Goal: Task Accomplishment & Management: Use online tool/utility

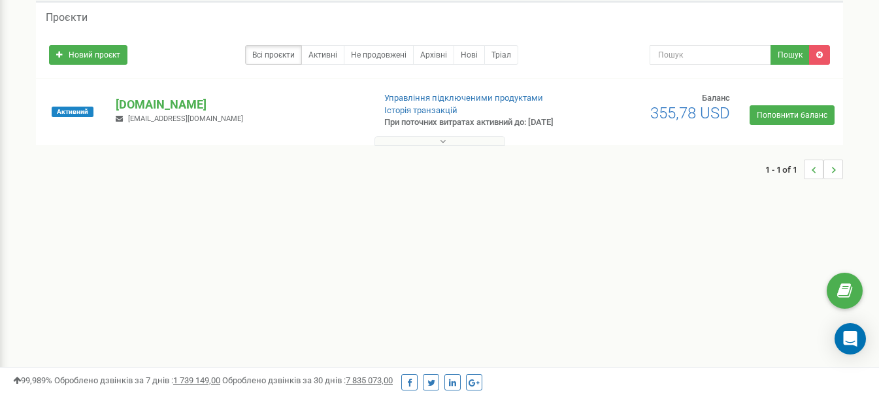
click at [431, 146] on button at bounding box center [440, 141] width 131 height 10
click at [424, 146] on button at bounding box center [440, 141] width 131 height 10
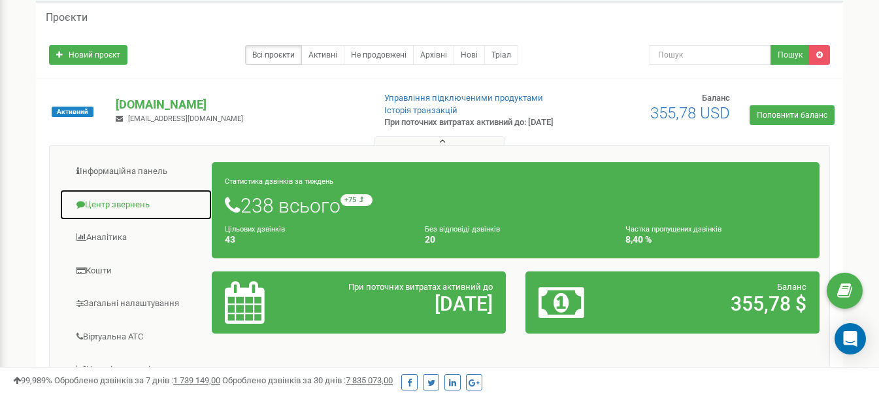
click at [100, 216] on link "Центр звернень" at bounding box center [135, 205] width 153 height 32
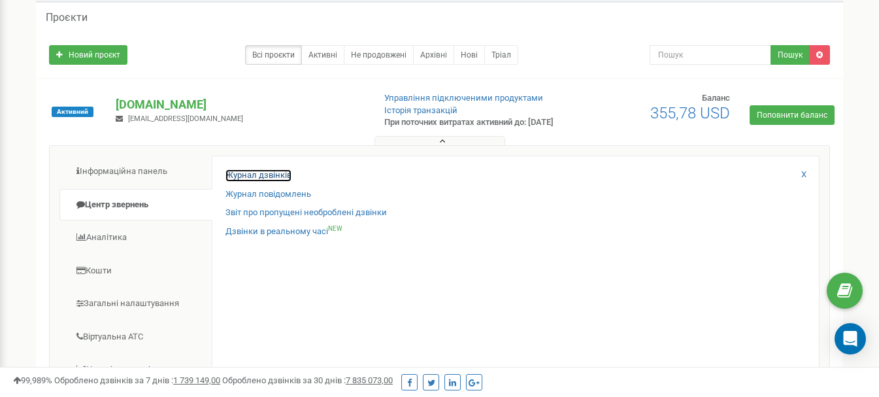
click at [245, 182] on link "Журнал дзвінків" at bounding box center [259, 175] width 66 height 12
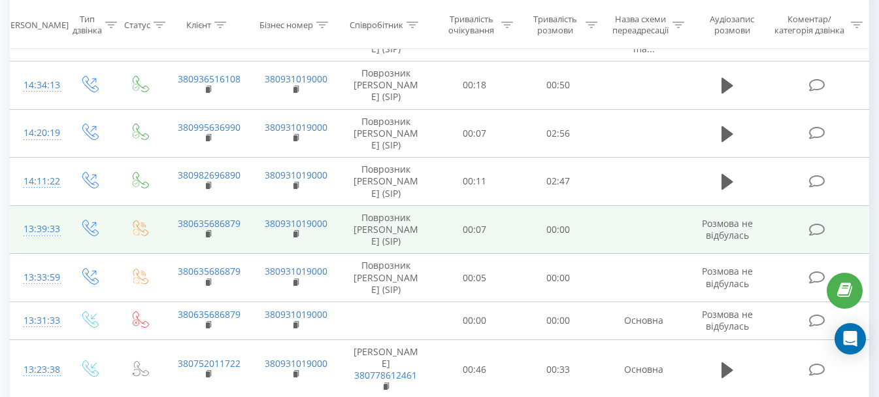
scroll to position [262, 0]
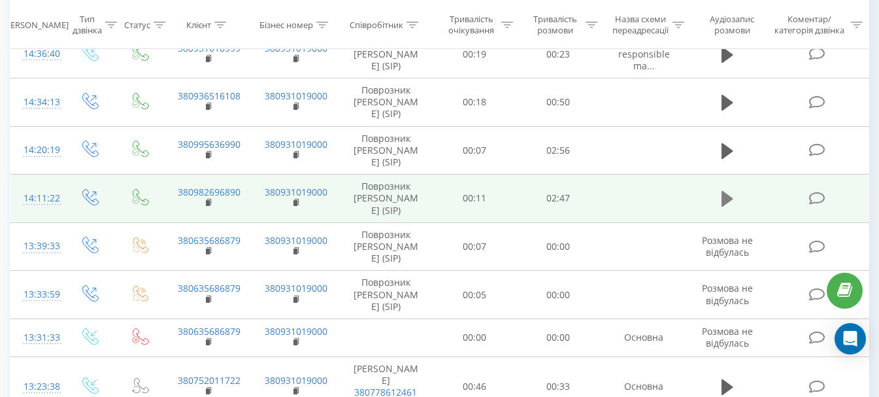
click at [726, 207] on icon at bounding box center [728, 199] width 12 height 16
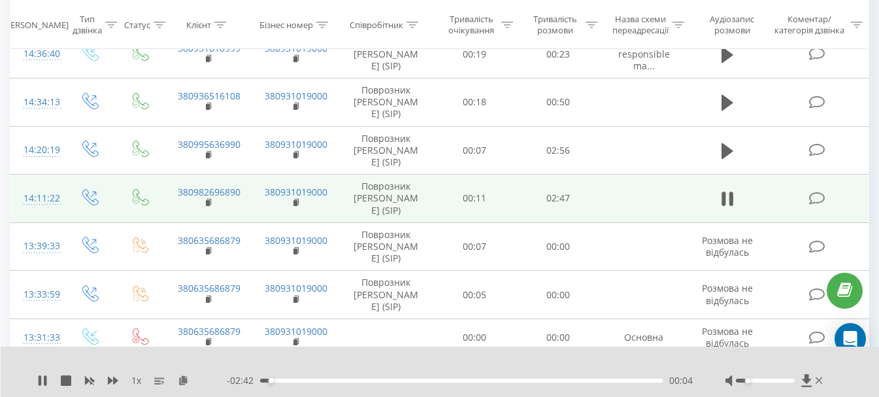
drag, startPoint x: 764, startPoint y: 381, endPoint x: 749, endPoint y: 382, distance: 15.1
click at [749, 382] on div "Accessibility label" at bounding box center [747, 380] width 5 height 5
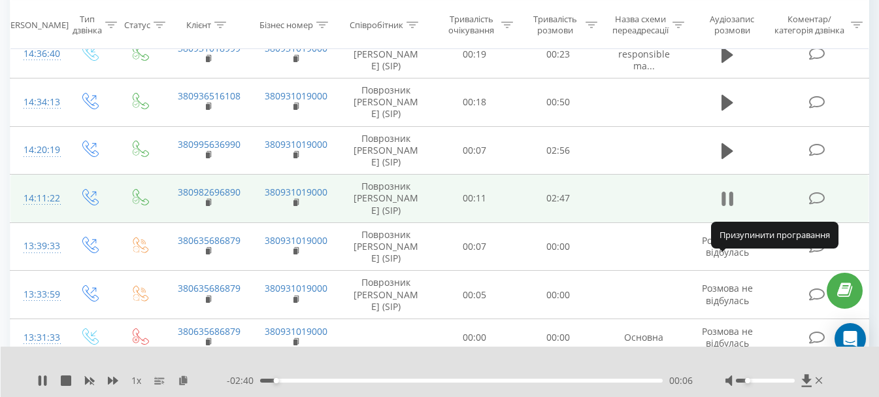
click at [728, 208] on icon at bounding box center [728, 199] width 12 height 18
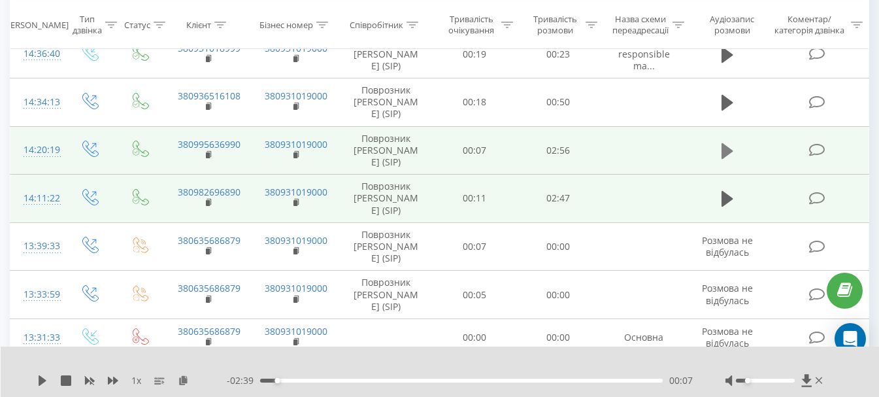
click at [725, 159] on icon at bounding box center [728, 151] width 12 height 16
click at [751, 380] on div "Accessibility label" at bounding box center [753, 380] width 5 height 5
click at [745, 380] on div at bounding box center [765, 381] width 59 height 4
click at [746, 382] on div "Accessibility label" at bounding box center [747, 380] width 5 height 5
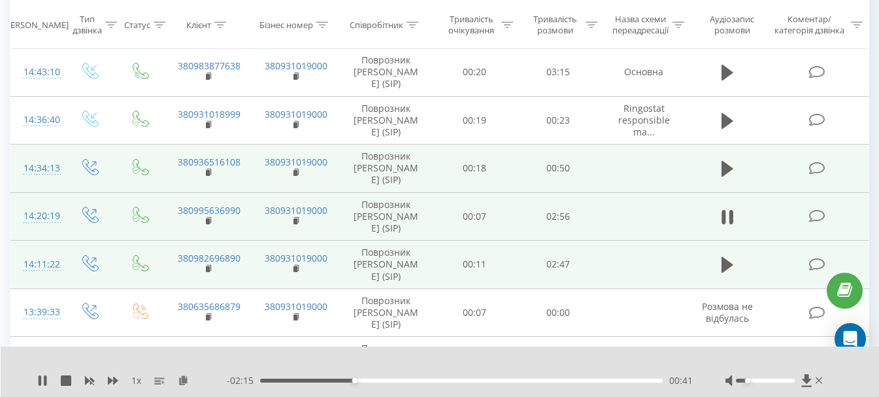
scroll to position [196, 0]
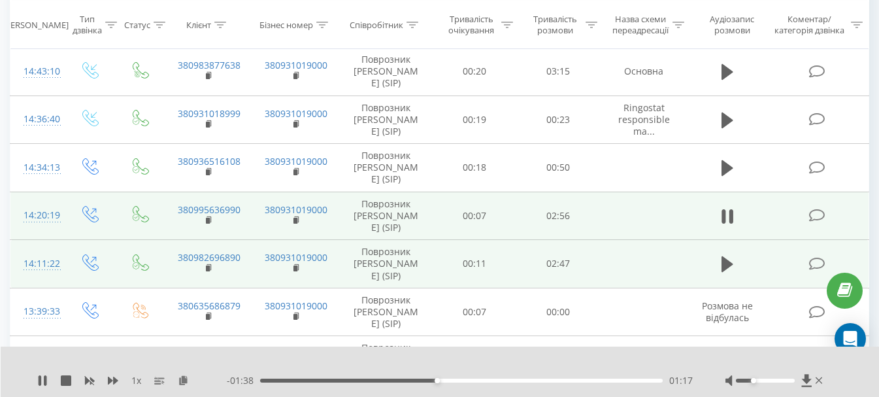
click at [751, 382] on div "Accessibility label" at bounding box center [753, 380] width 5 height 5
click at [498, 380] on div "01:19" at bounding box center [461, 381] width 403 height 4
click at [485, 380] on div "01:45" at bounding box center [461, 381] width 403 height 4
click at [465, 380] on div "01:39" at bounding box center [461, 381] width 403 height 4
click at [765, 382] on div "Accessibility label" at bounding box center [765, 380] width 5 height 5
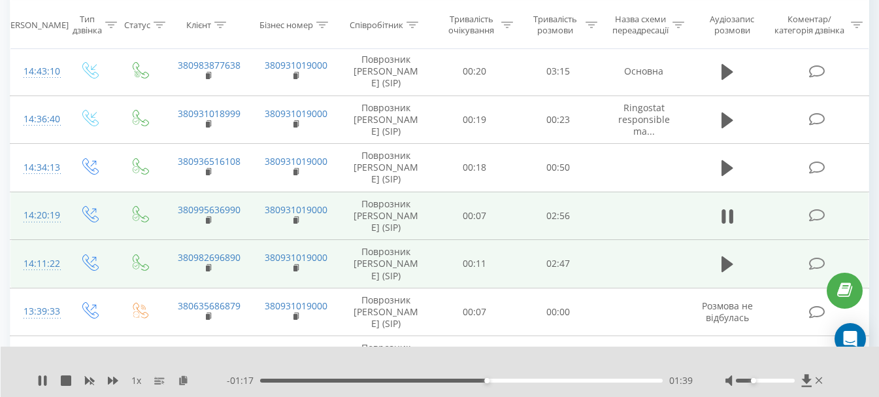
drag, startPoint x: 765, startPoint y: 382, endPoint x: 754, endPoint y: 386, distance: 11.6
click at [754, 386] on div at bounding box center [776, 380] width 100 height 13
click at [42, 379] on icon at bounding box center [42, 380] width 10 height 10
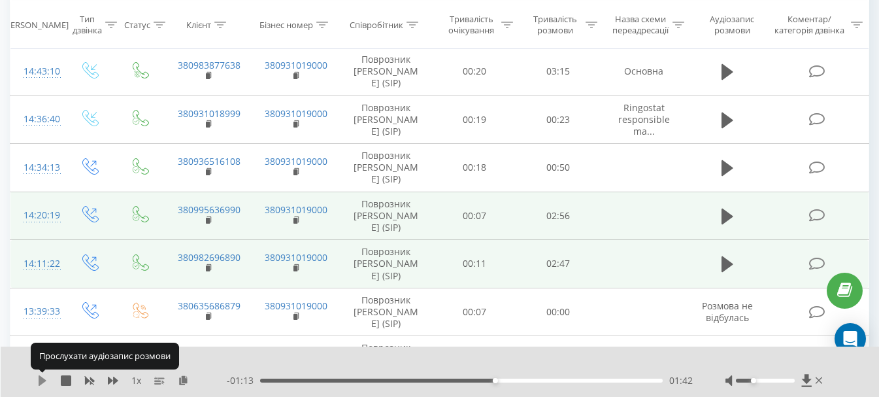
click at [42, 379] on icon at bounding box center [43, 380] width 8 height 10
click at [42, 377] on icon at bounding box center [42, 380] width 10 height 10
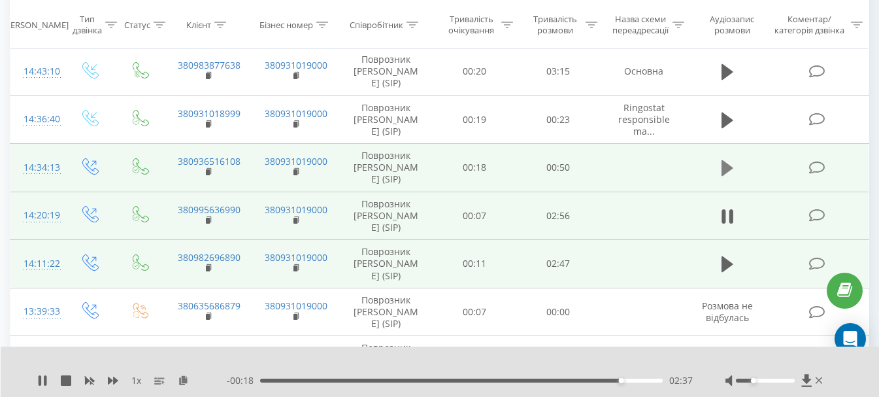
click at [731, 176] on icon at bounding box center [728, 168] width 12 height 16
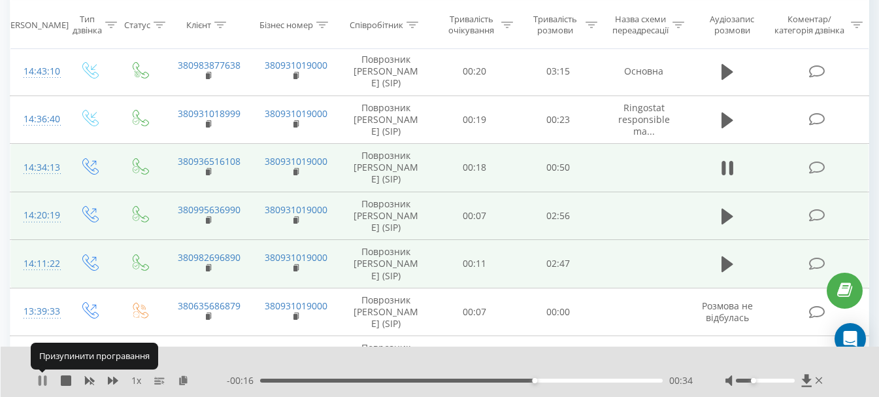
click at [39, 381] on icon at bounding box center [40, 380] width 3 height 10
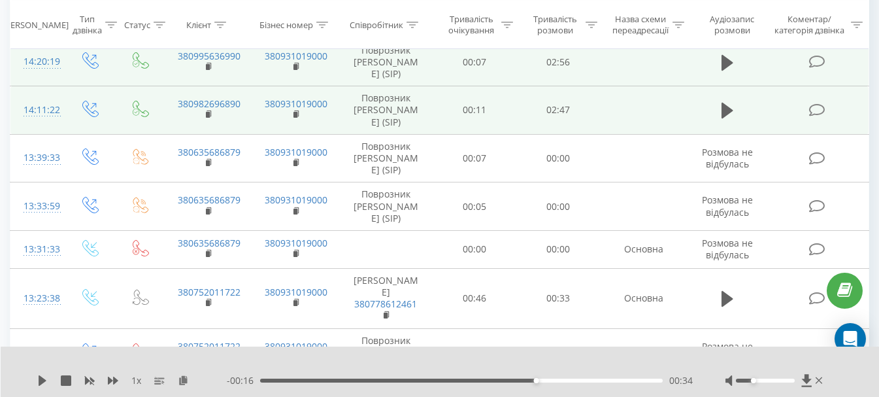
scroll to position [327, 0]
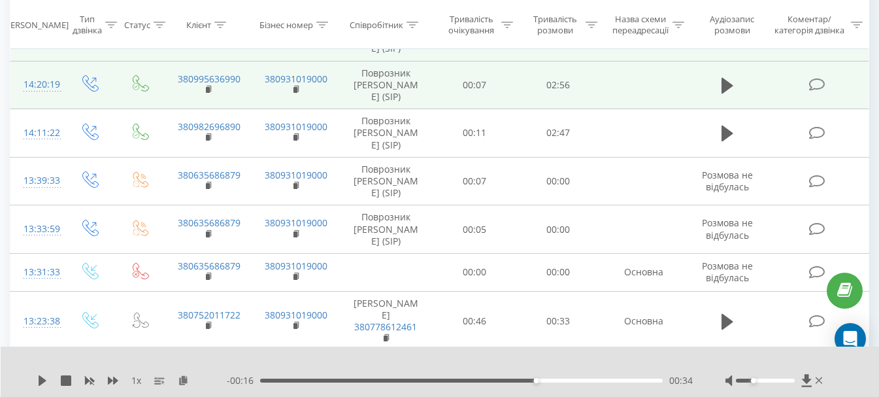
click at [715, 158] on td at bounding box center [728, 133] width 80 height 48
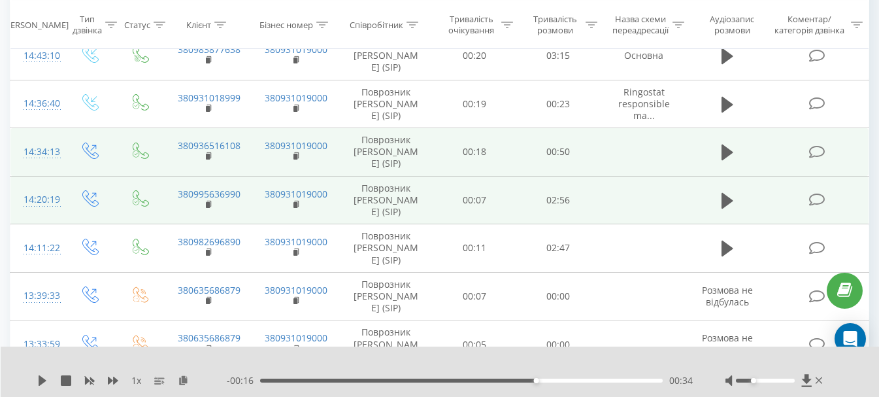
scroll to position [196, 0]
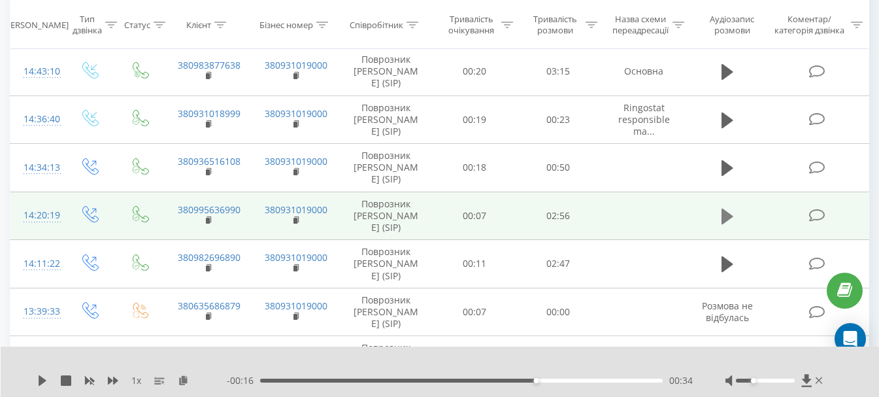
click at [726, 226] on icon at bounding box center [728, 216] width 12 height 18
click at [729, 176] on icon at bounding box center [728, 168] width 12 height 16
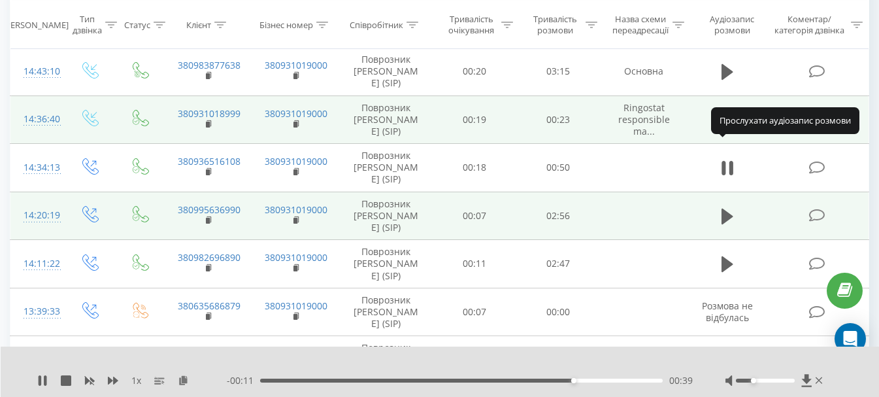
click at [725, 128] on icon at bounding box center [728, 120] width 12 height 16
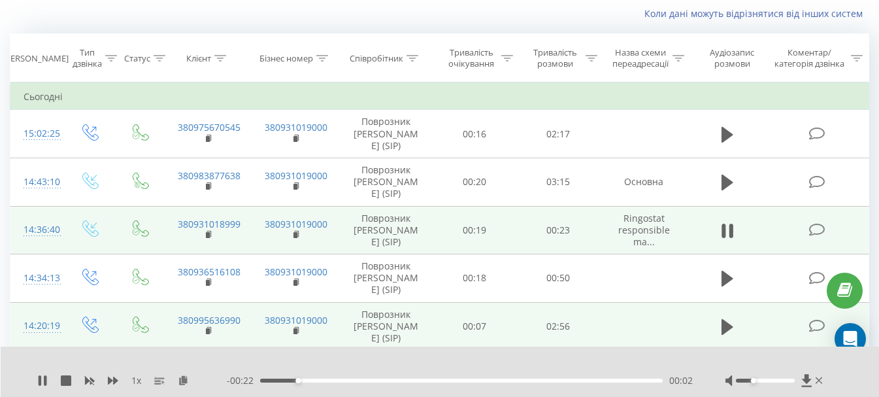
scroll to position [65, 0]
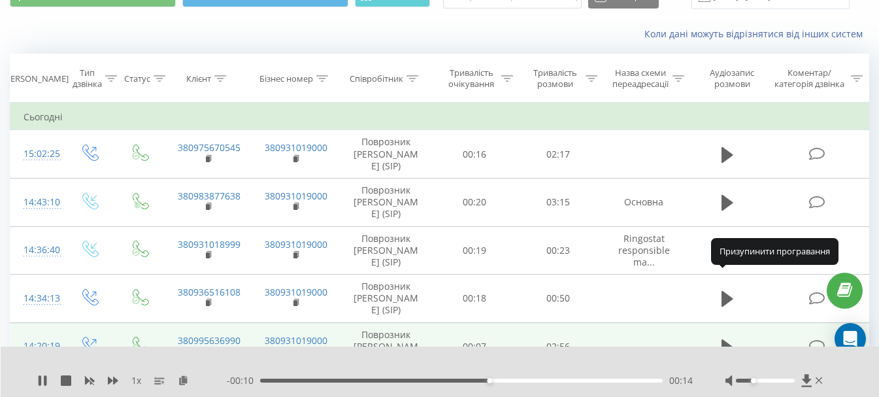
click at [730, 260] on icon at bounding box center [728, 251] width 12 height 18
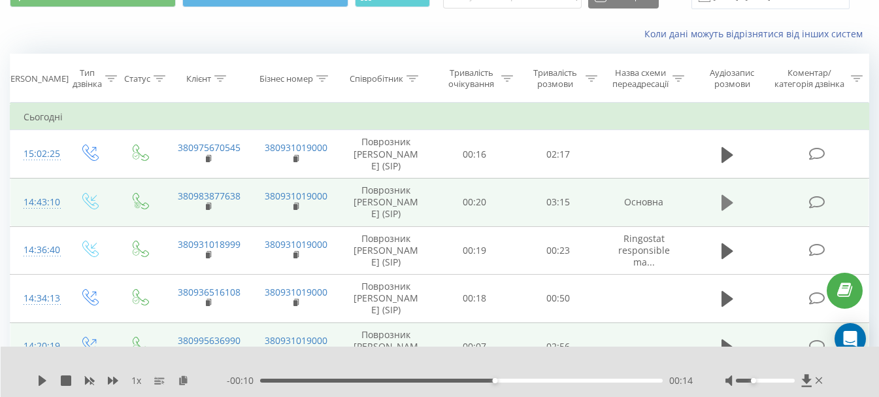
click at [726, 211] on icon at bounding box center [728, 203] width 12 height 16
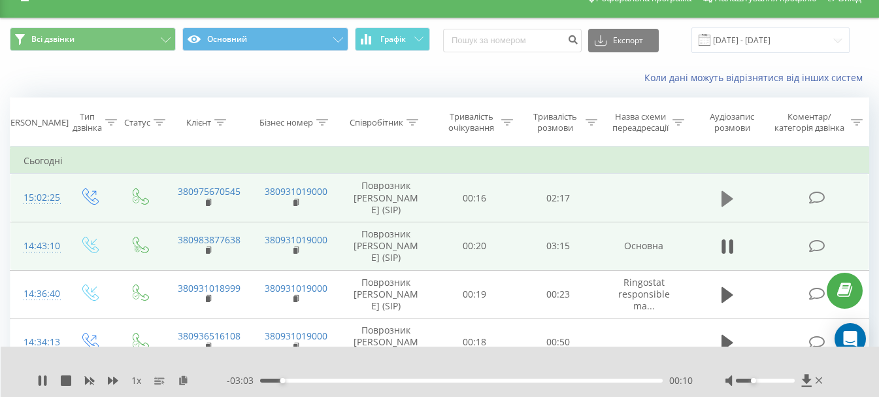
scroll to position [0, 0]
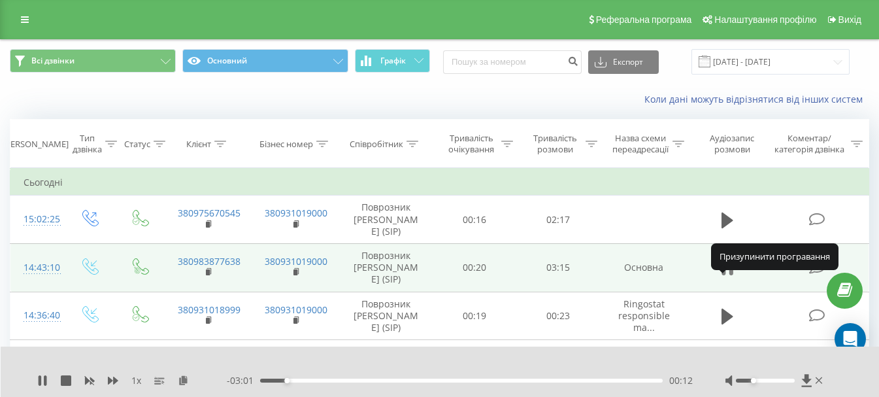
click at [728, 277] on icon at bounding box center [728, 268] width 12 height 18
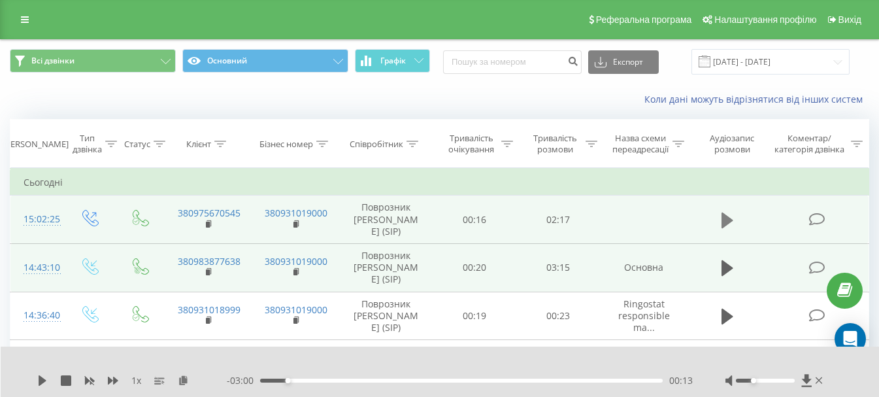
click at [730, 218] on icon at bounding box center [728, 220] width 12 height 18
click at [43, 379] on icon at bounding box center [42, 380] width 10 height 10
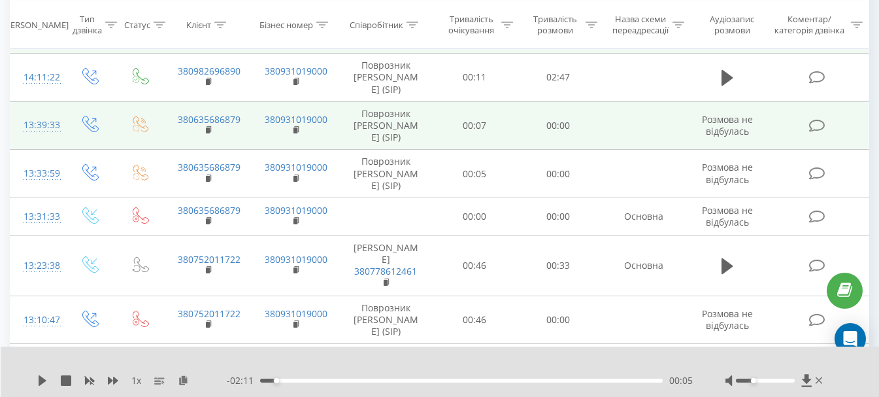
scroll to position [392, 0]
